Goal: Check status: Check status

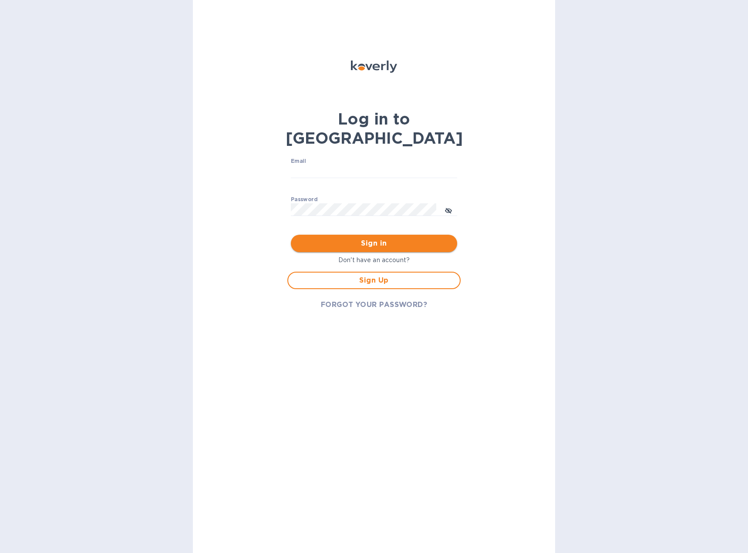
type input "accounting@muretti.com"
click at [355, 238] on span "Sign in" at bounding box center [374, 243] width 152 height 10
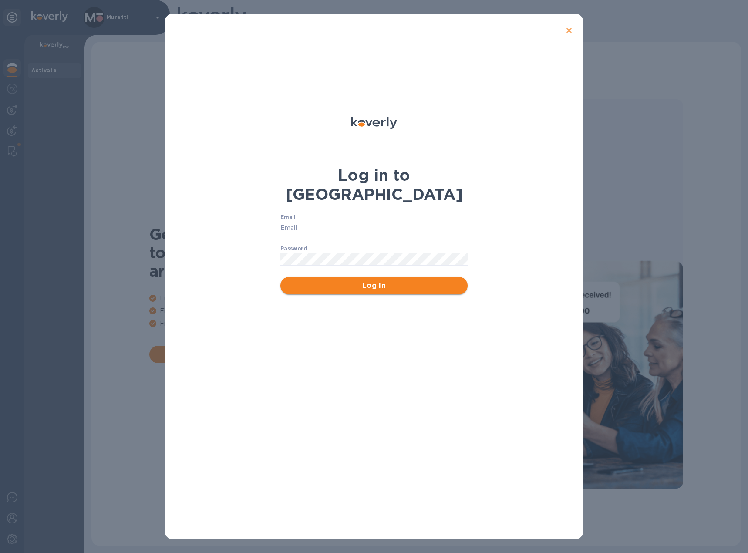
type input "accounting@muretti.com"
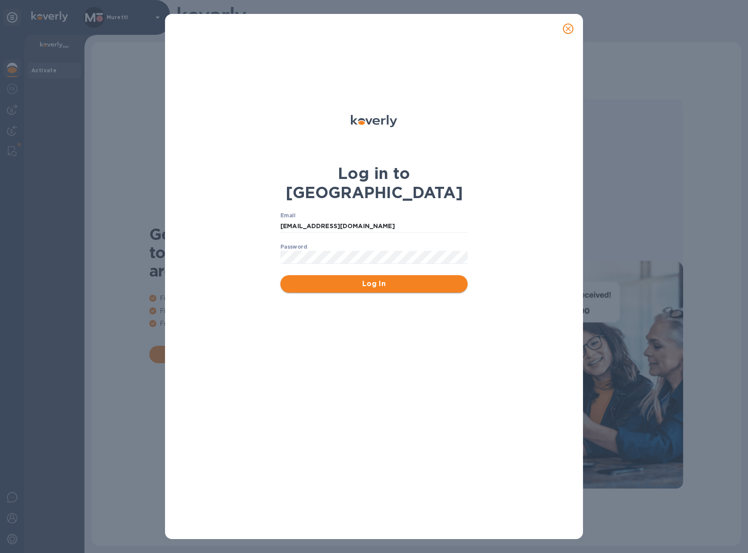
click at [394, 279] on span "Log In" at bounding box center [374, 284] width 173 height 10
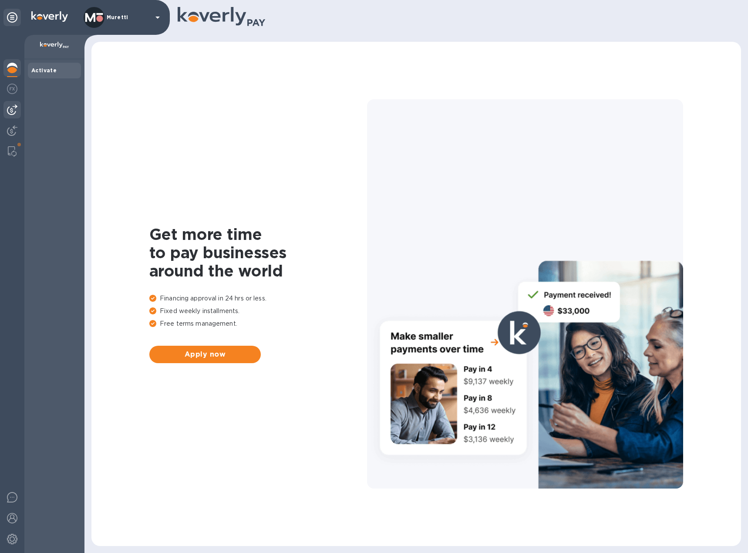
click at [15, 112] on img at bounding box center [12, 110] width 10 height 10
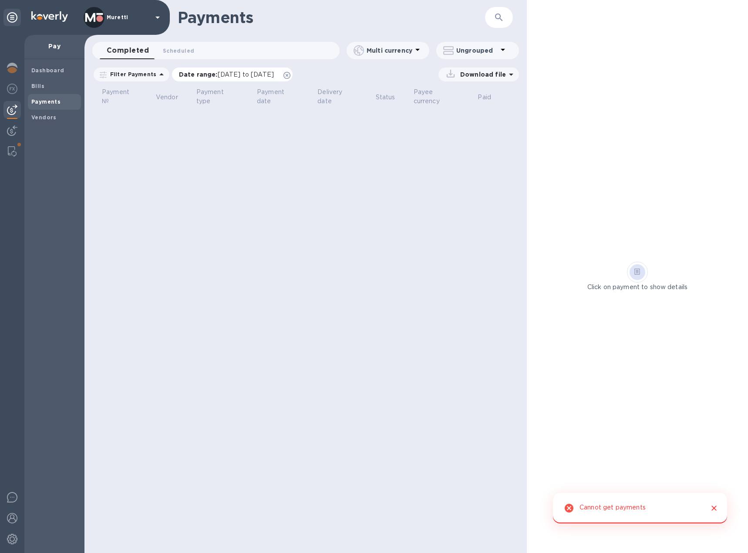
click at [291, 77] on icon at bounding box center [287, 75] width 7 height 7
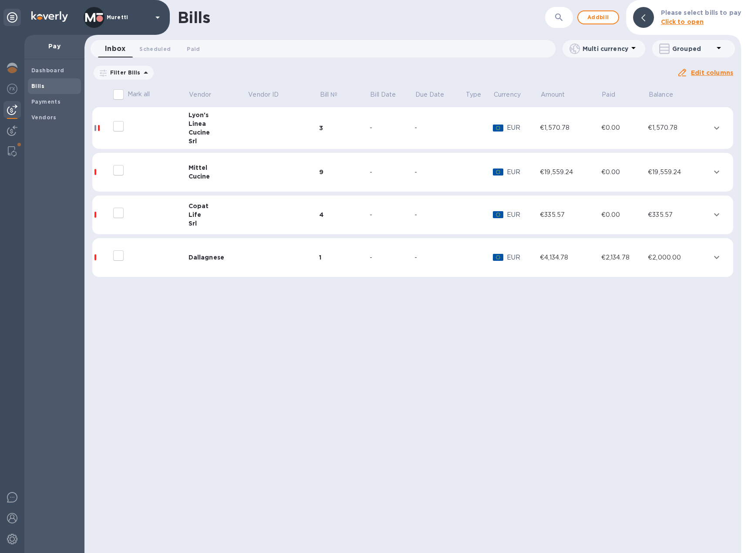
click at [0, 0] on icon at bounding box center [0, 0] width 0 height 0
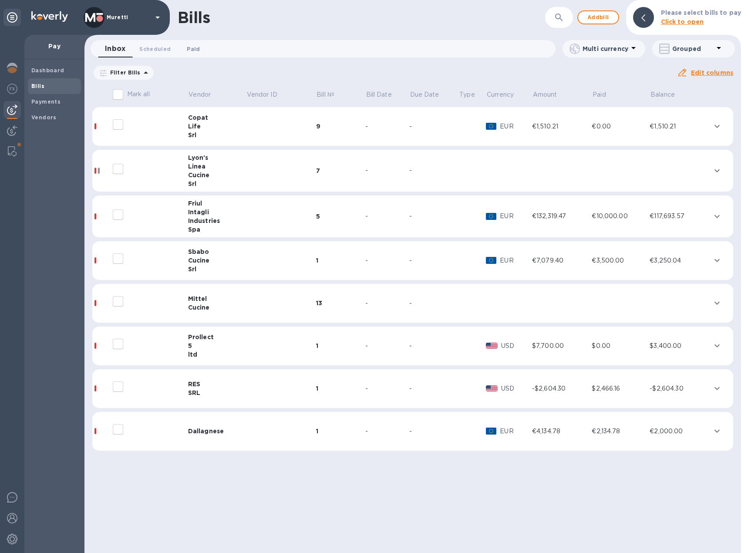
click at [182, 48] on button "Paid 0" at bounding box center [193, 48] width 31 height 17
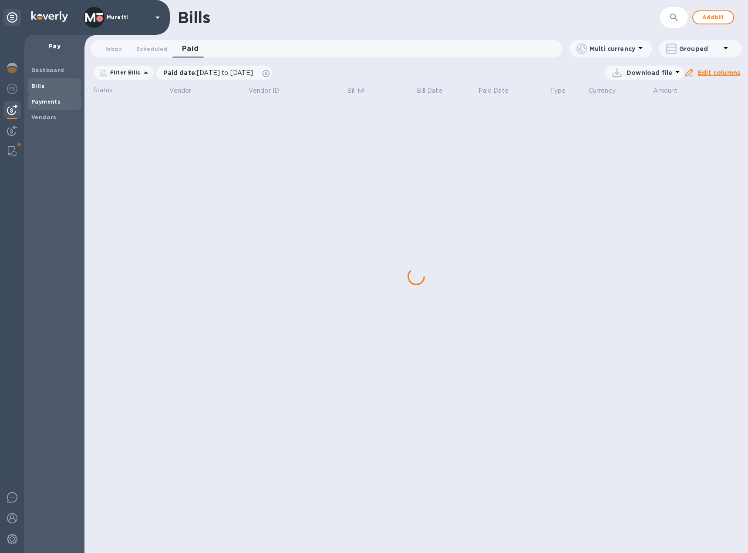
click at [61, 103] on span "Payments" at bounding box center [54, 102] width 46 height 9
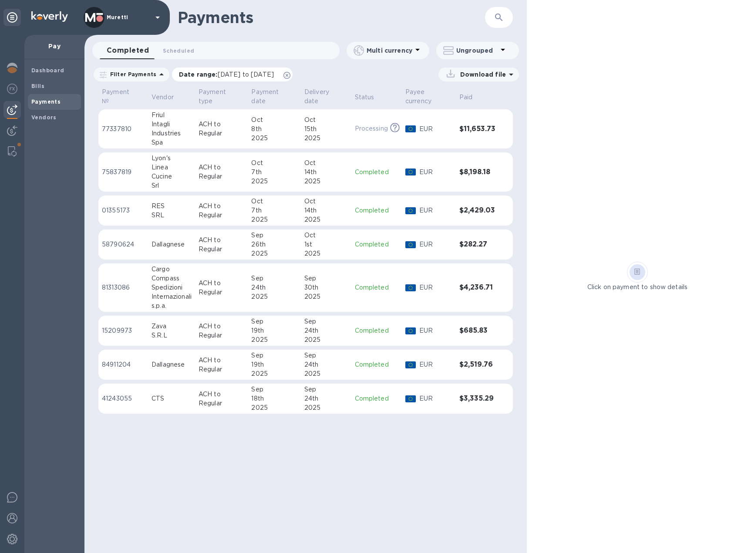
click at [291, 75] on icon at bounding box center [287, 75] width 7 height 7
